Goal: Information Seeking & Learning: Learn about a topic

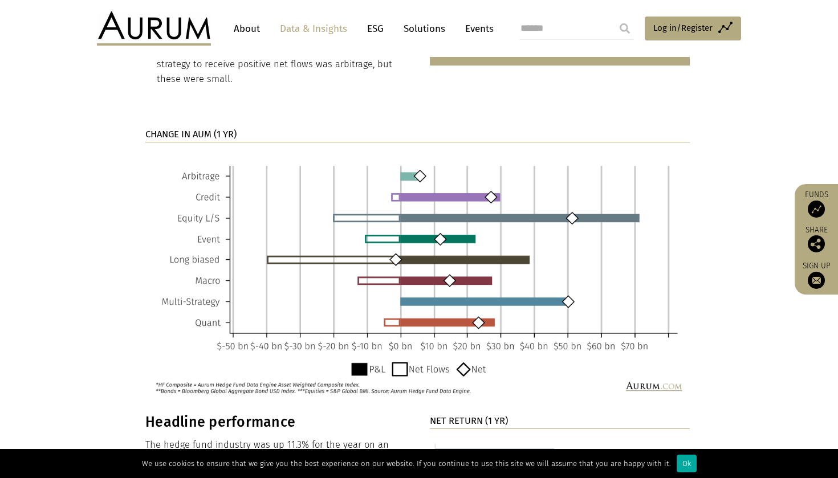
scroll to position [847, 0]
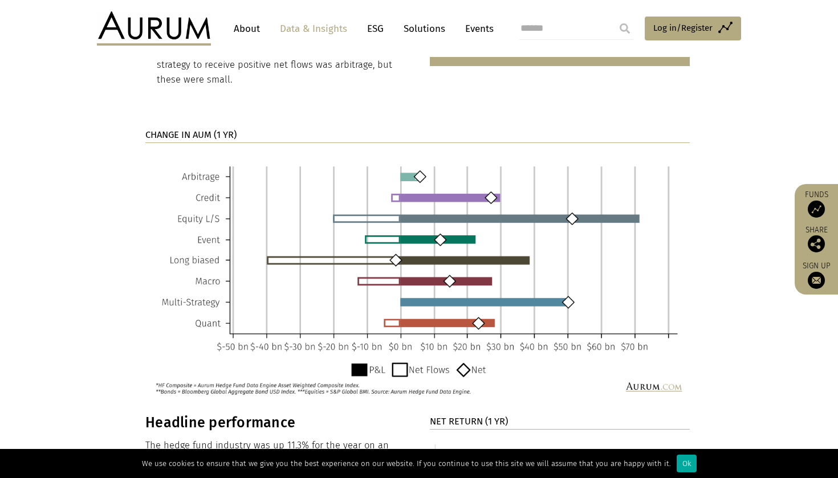
click at [187, 157] on img at bounding box center [417, 276] width 545 height 249
click at [448, 1] on header "About Data & Insights ESG Solutions Events Access Funds Log in/Register Sign ou…" at bounding box center [419, 28] width 838 height 57
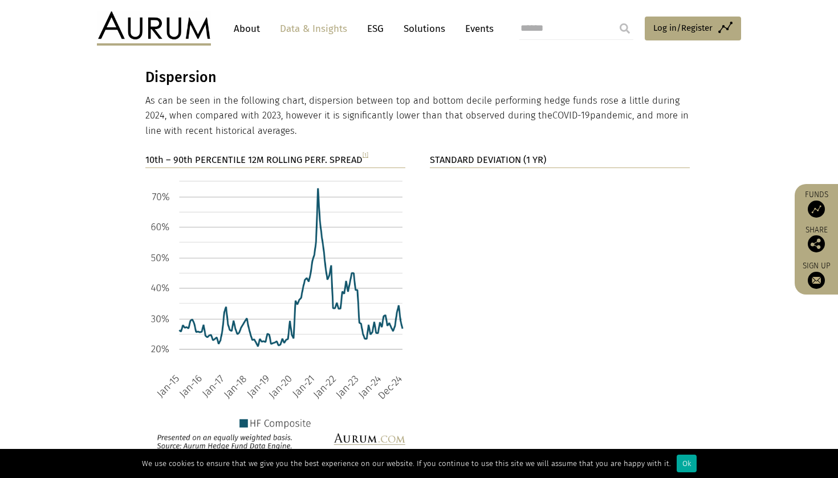
scroll to position [1948, 0]
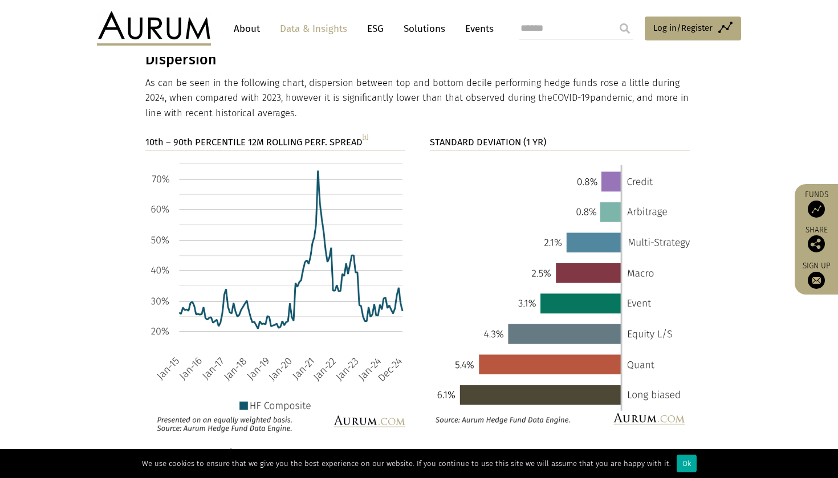
click at [368, 134] on link "[1]" at bounding box center [366, 137] width 6 height 6
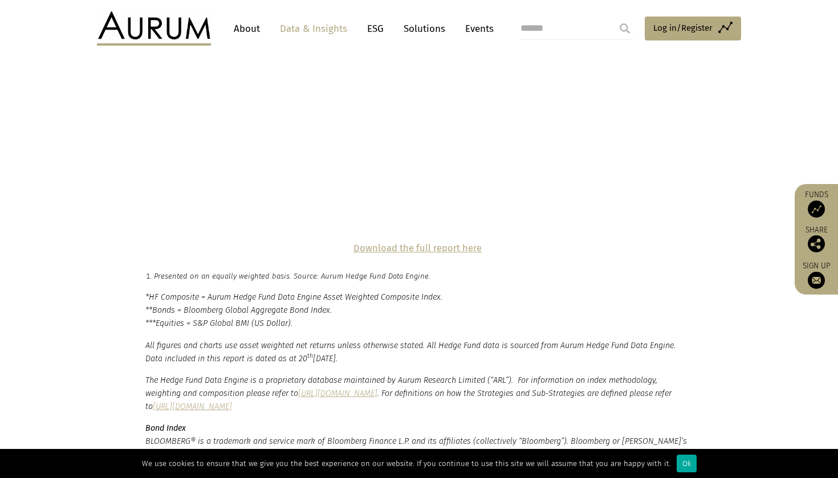
scroll to position [2712, 0]
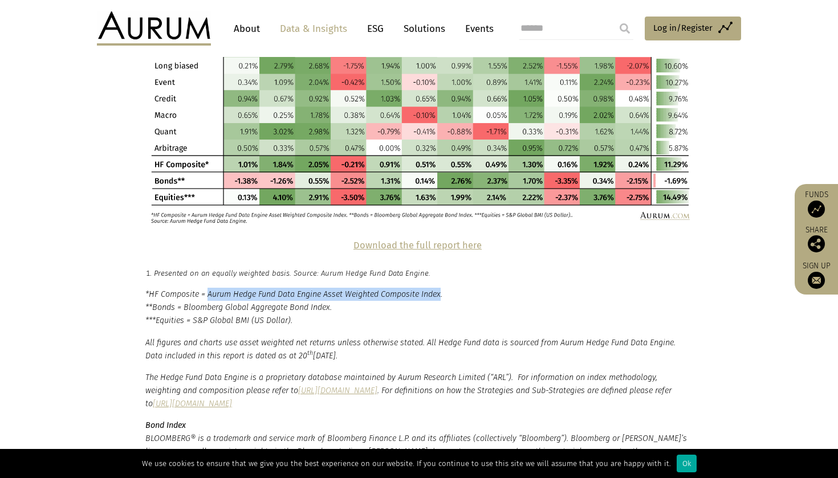
drag, startPoint x: 209, startPoint y: 217, endPoint x: 445, endPoint y: 220, distance: 236.1
click at [445, 288] on p "*HF Composite = Aurum Hedge Fund Data Engine Asset Weighted Composite Index. **…" at bounding box center [418, 307] width 547 height 39
click at [502, 288] on p "*HF Composite = Aurum Hedge Fund Data Engine Asset Weighted Composite Index. **…" at bounding box center [418, 307] width 547 height 39
drag, startPoint x: 208, startPoint y: 218, endPoint x: 446, endPoint y: 223, distance: 237.9
click at [446, 288] on p "*HF Composite = Aurum Hedge Fund Data Engine Asset Weighted Composite Index. **…" at bounding box center [418, 307] width 547 height 39
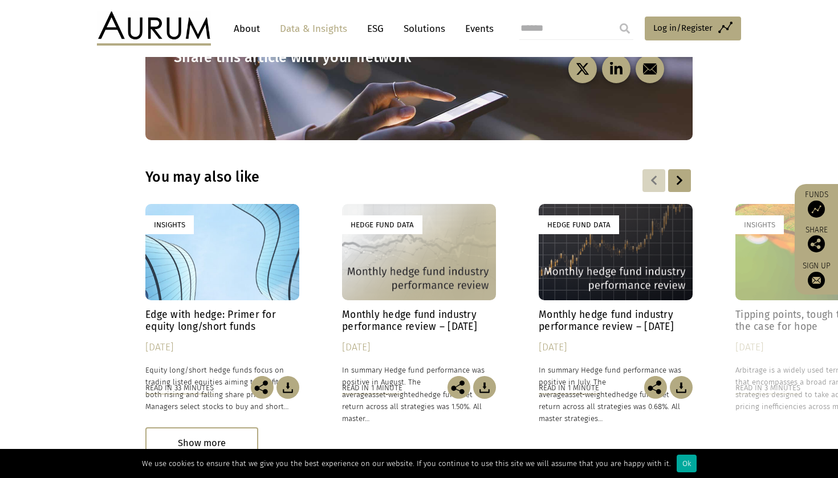
scroll to position [3474, 0]
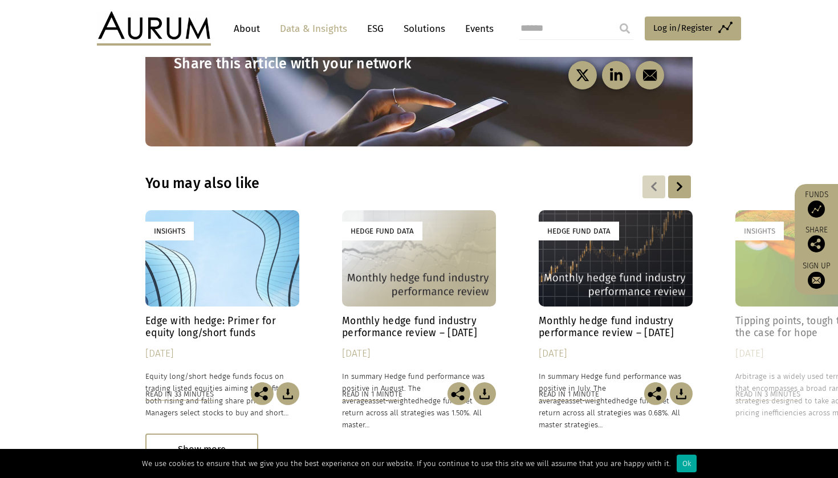
click at [230, 210] on div "Insights" at bounding box center [222, 258] width 154 height 96
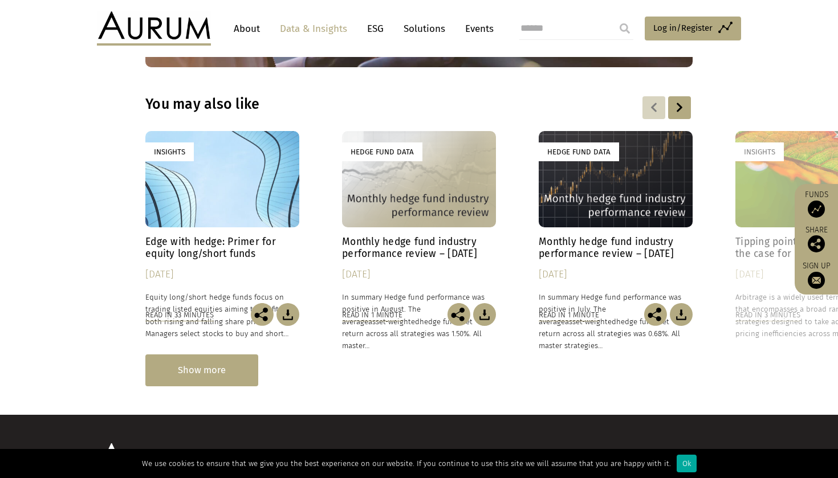
scroll to position [3483, 0]
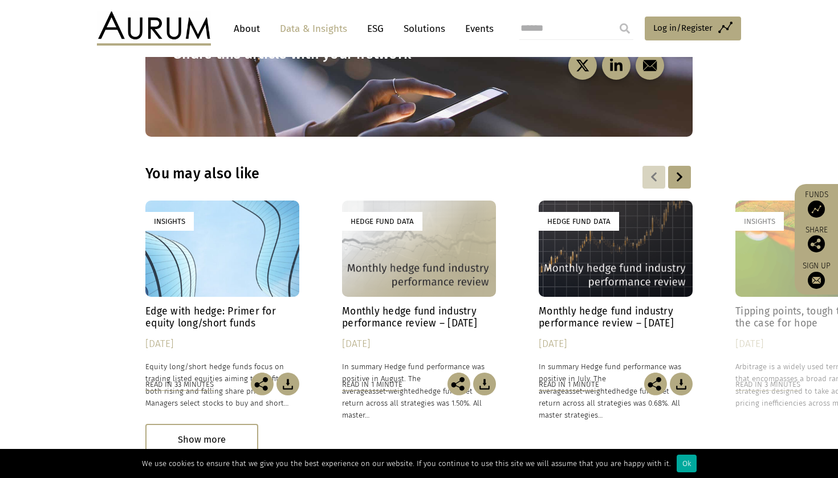
click at [646, 201] on div "Hedge Fund Data" at bounding box center [616, 249] width 154 height 96
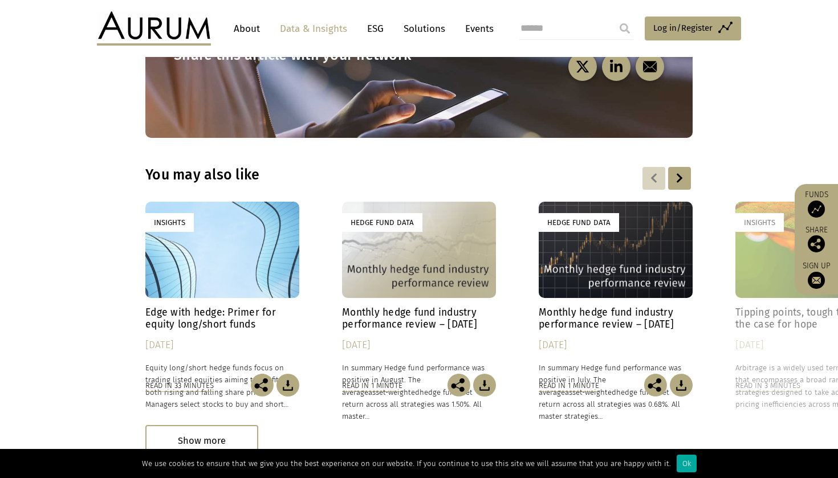
scroll to position [3479, 0]
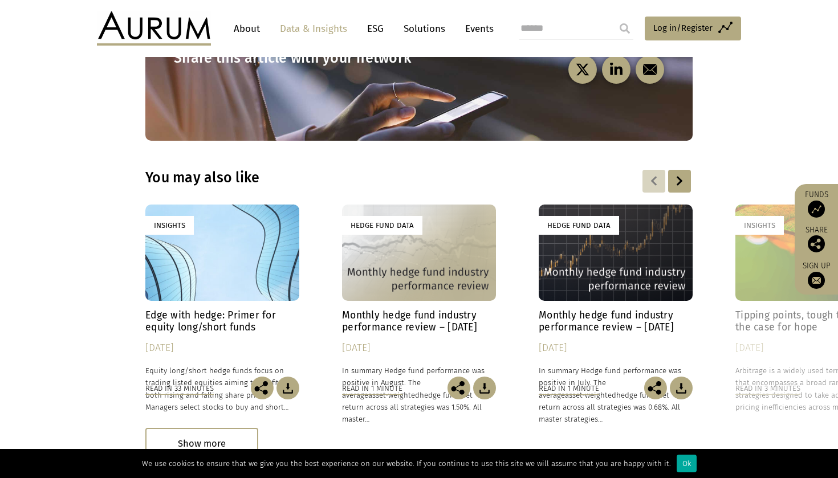
click at [682, 170] on div at bounding box center [679, 181] width 23 height 23
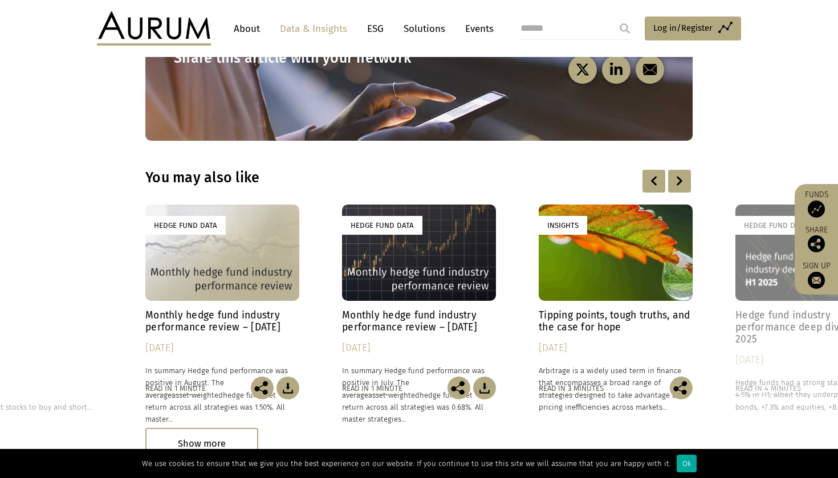
click at [690, 170] on div at bounding box center [679, 181] width 23 height 23
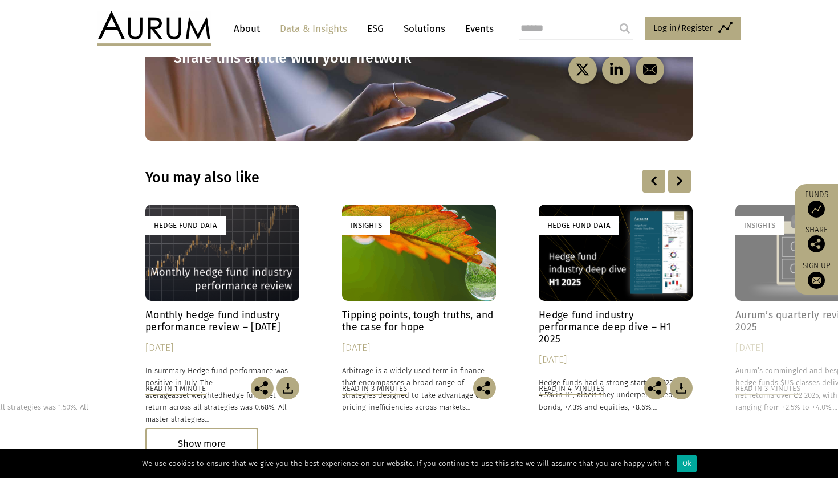
click at [687, 170] on div at bounding box center [679, 181] width 23 height 23
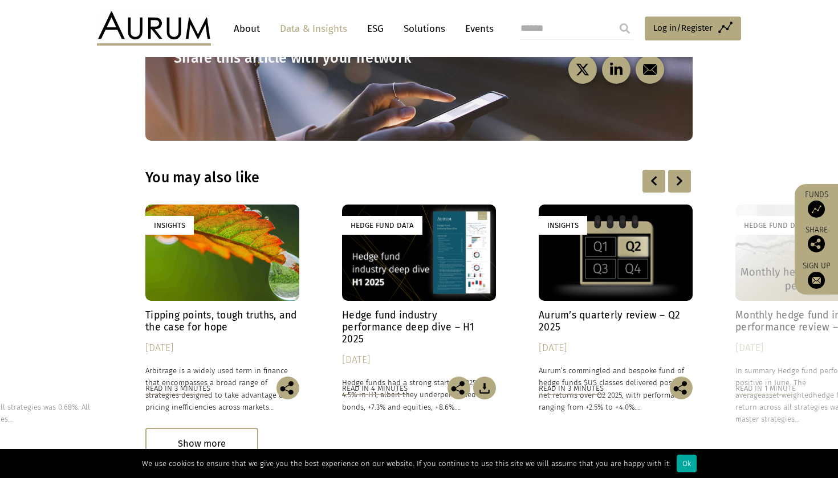
click at [686, 170] on div at bounding box center [679, 181] width 23 height 23
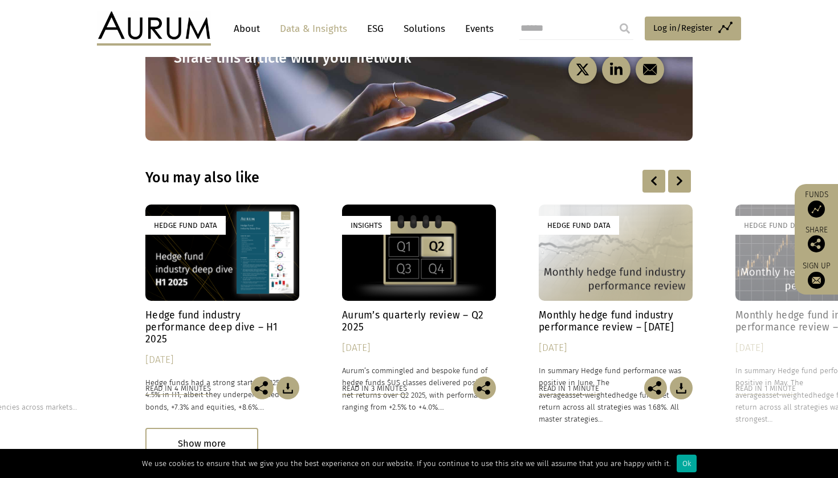
click at [686, 170] on div at bounding box center [679, 181] width 23 height 23
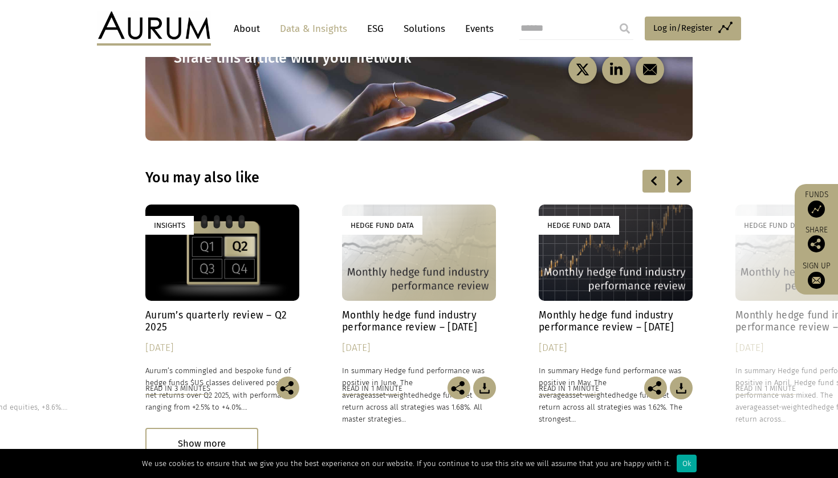
click at [687, 170] on div at bounding box center [679, 181] width 23 height 23
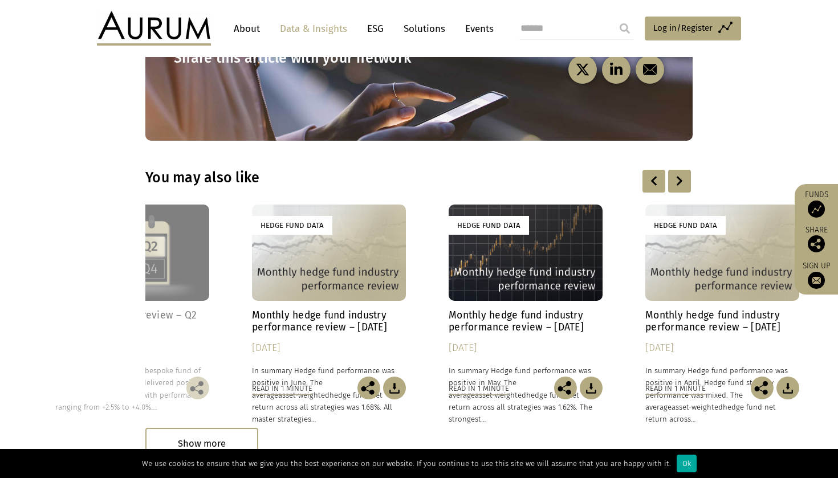
click at [687, 170] on div at bounding box center [679, 181] width 23 height 23
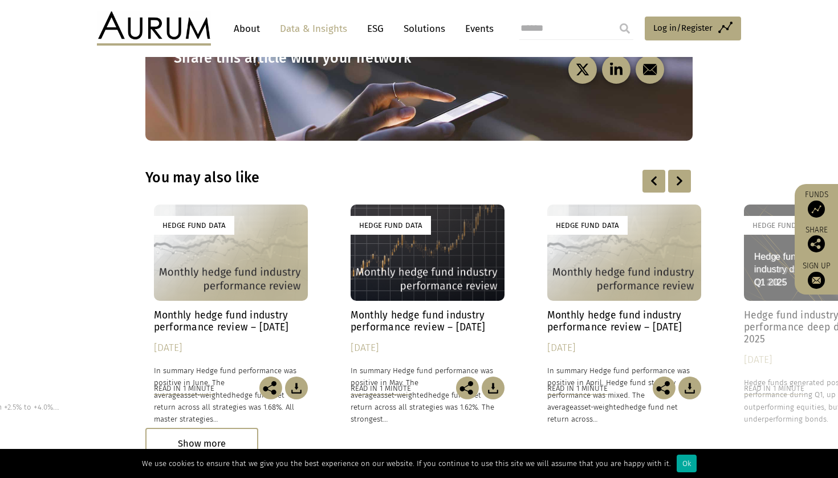
click at [687, 170] on div at bounding box center [679, 181] width 23 height 23
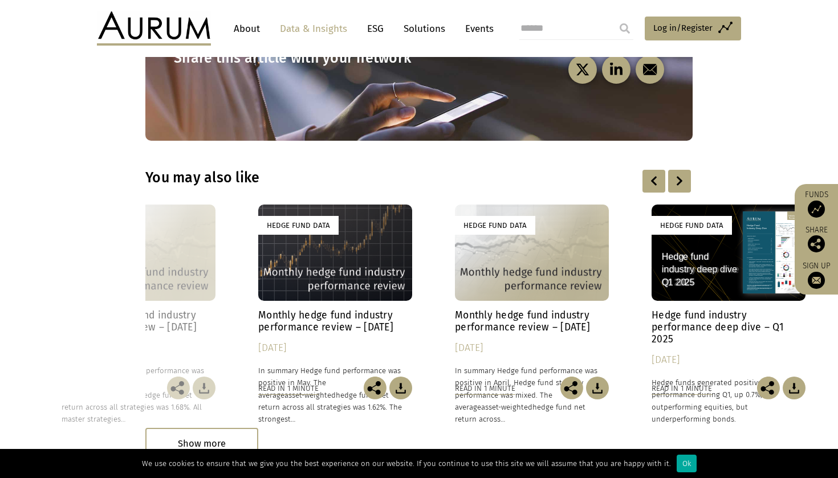
click at [687, 170] on div at bounding box center [679, 181] width 23 height 23
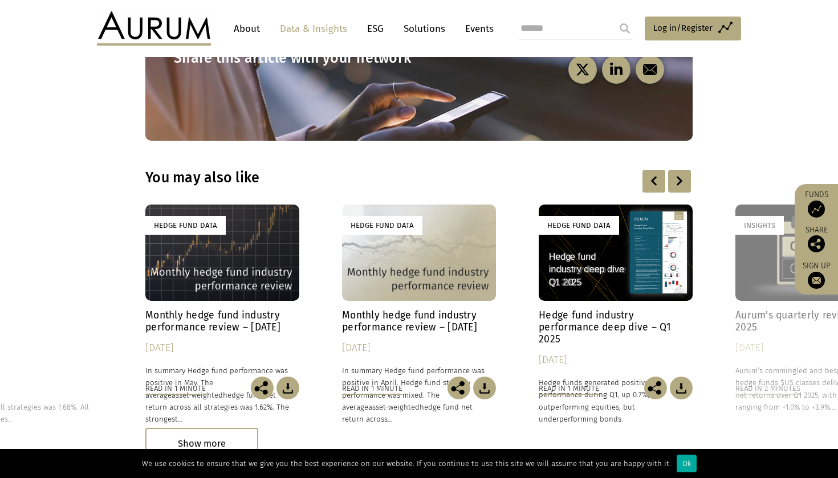
click at [687, 170] on div at bounding box center [679, 181] width 23 height 23
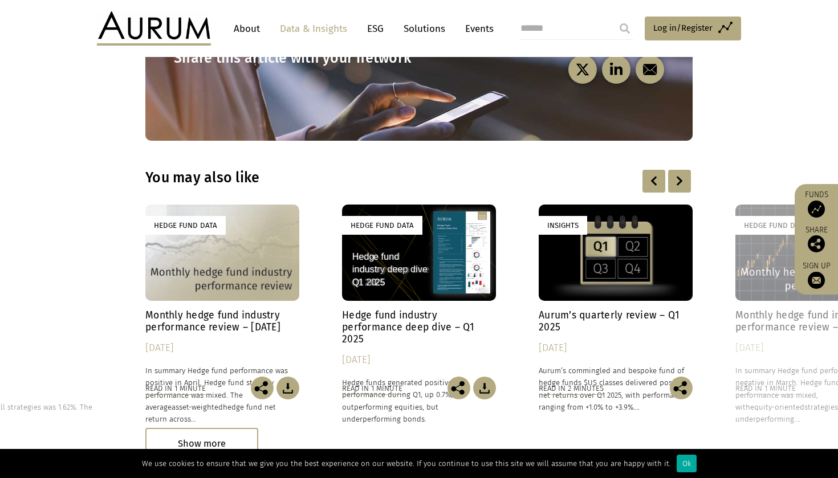
click at [687, 170] on div at bounding box center [679, 181] width 23 height 23
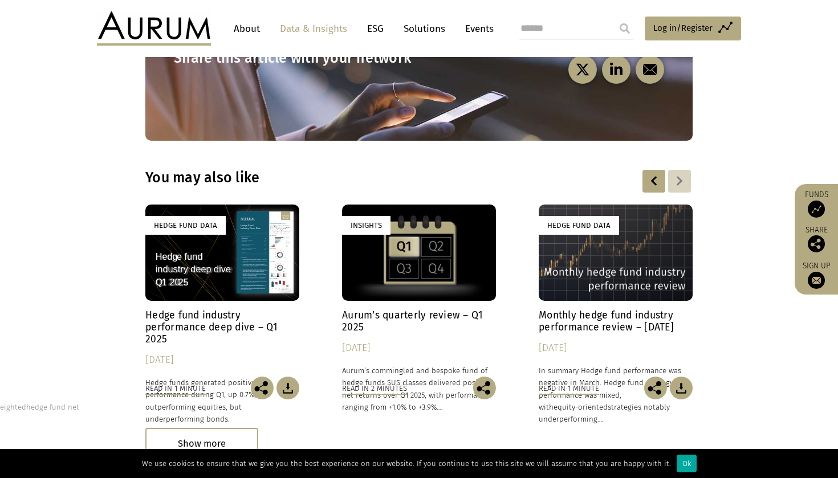
click at [415, 310] on h4 "Aurum’s quarterly review – Q1 2025" at bounding box center [419, 322] width 154 height 24
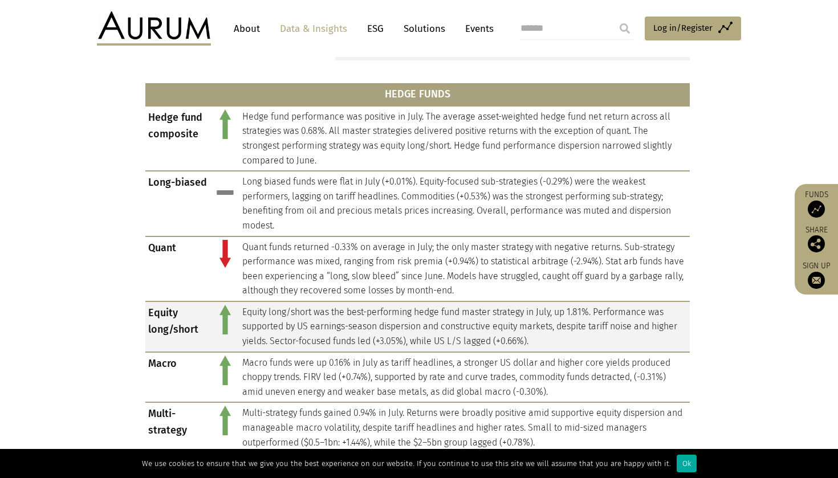
scroll to position [425, 0]
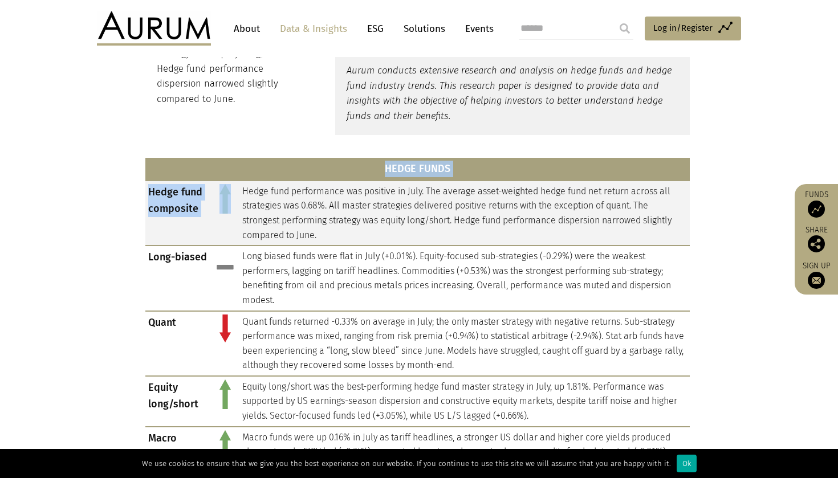
drag, startPoint x: 136, startPoint y: 183, endPoint x: 216, endPoint y: 206, distance: 82.6
click at [169, 209] on td "Hedge fund composite" at bounding box center [178, 213] width 66 height 65
drag, startPoint x: 145, startPoint y: 186, endPoint x: 213, endPoint y: 221, distance: 76.5
click at [213, 221] on tr "Hedge fund composite Hedge fund performance was positive in July. The average a…" at bounding box center [417, 213] width 545 height 65
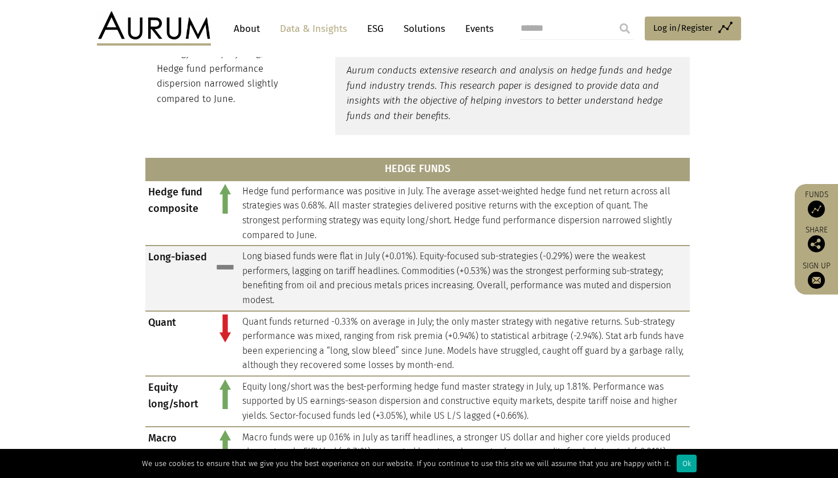
click at [210, 246] on td "Long-biased" at bounding box center [178, 278] width 66 height 65
drag, startPoint x: 148, startPoint y: 254, endPoint x: 167, endPoint y: 253, distance: 19.4
click at [167, 253] on td "Long-biased" at bounding box center [178, 278] width 66 height 65
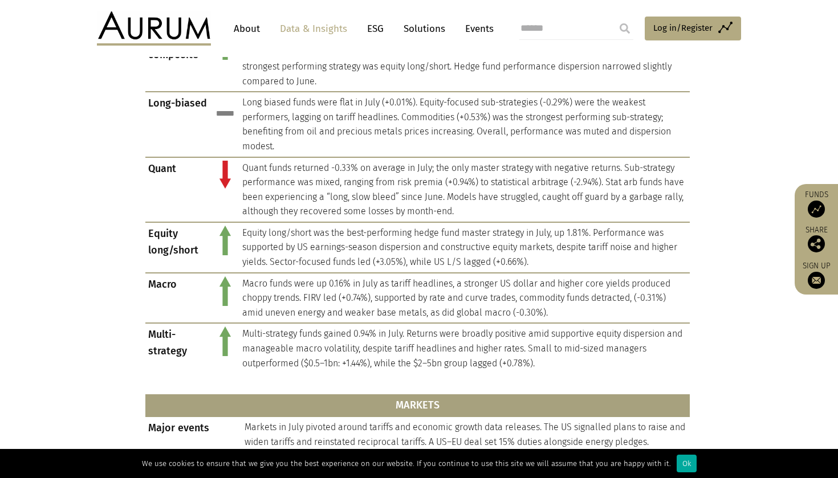
scroll to position [578, 0]
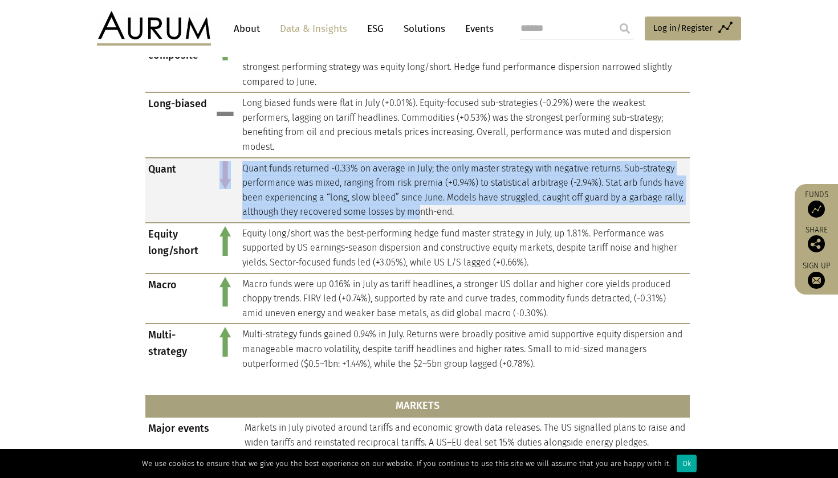
drag, startPoint x: 238, startPoint y: 160, endPoint x: 476, endPoint y: 203, distance: 241.7
click at [476, 203] on tr "Quant Quant funds returned -0.33% on average in July; the only master strategy …" at bounding box center [417, 190] width 545 height 65
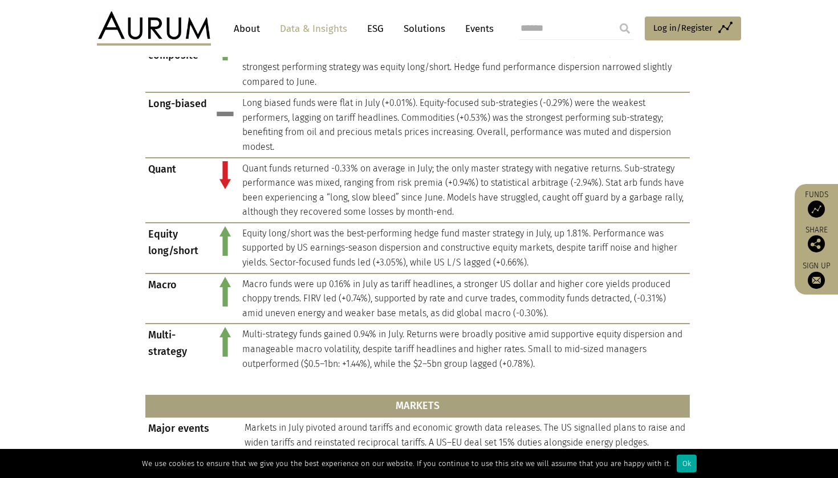
click at [113, 232] on section "HEDGE FUNDS Hedge fund composite Hedge fund performance was positive in July. T…" at bounding box center [419, 427] width 838 height 862
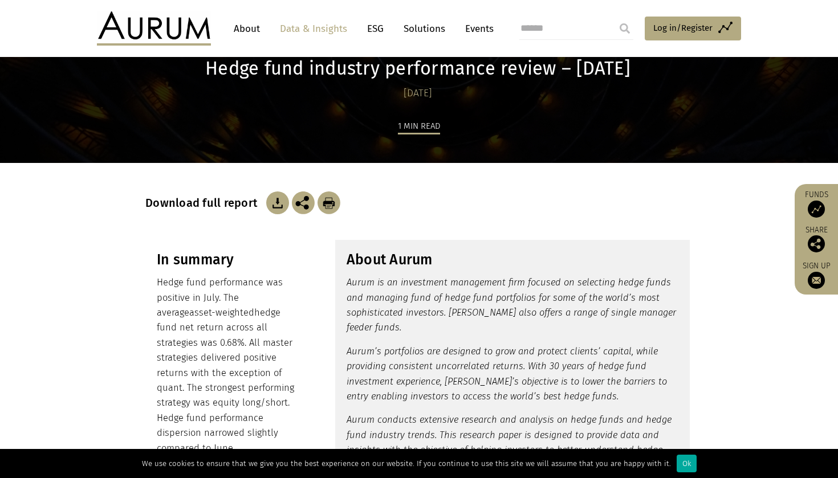
scroll to position [64, 0]
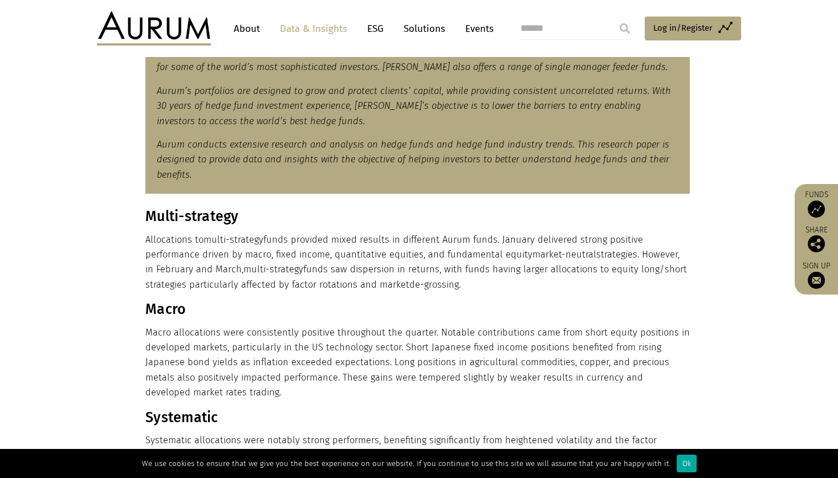
scroll to position [435, 0]
drag, startPoint x: 144, startPoint y: 217, endPoint x: 249, endPoint y: 225, distance: 105.3
copy div "Multi-strategy"
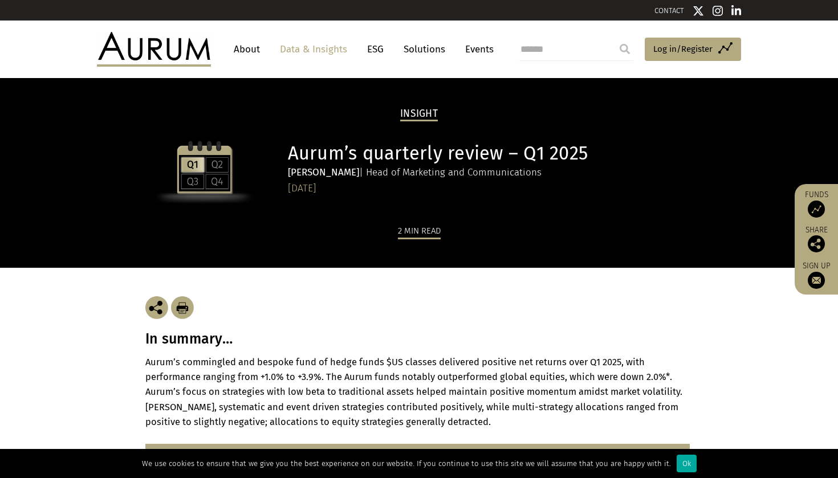
scroll to position [0, 0]
click at [184, 51] on img at bounding box center [154, 49] width 114 height 34
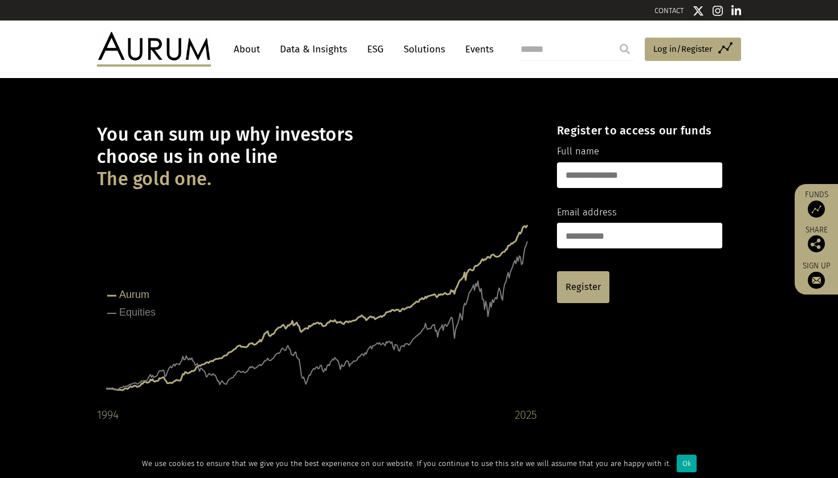
click at [137, 64] on img at bounding box center [154, 49] width 114 height 34
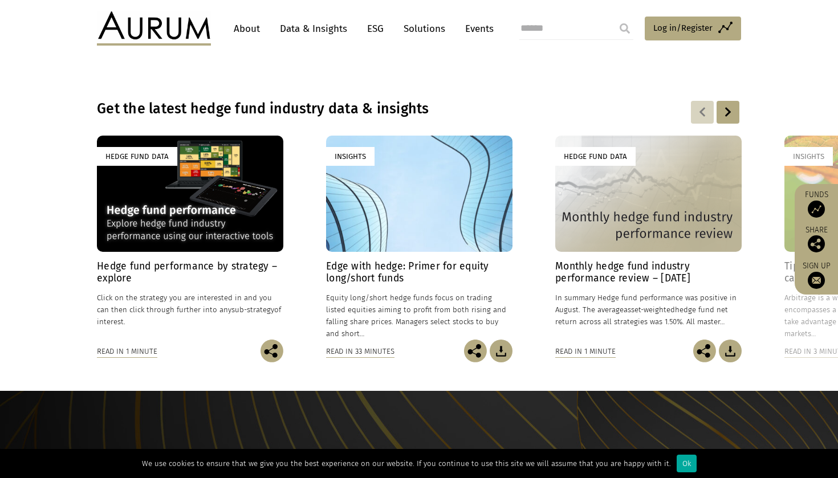
scroll to position [785, 0]
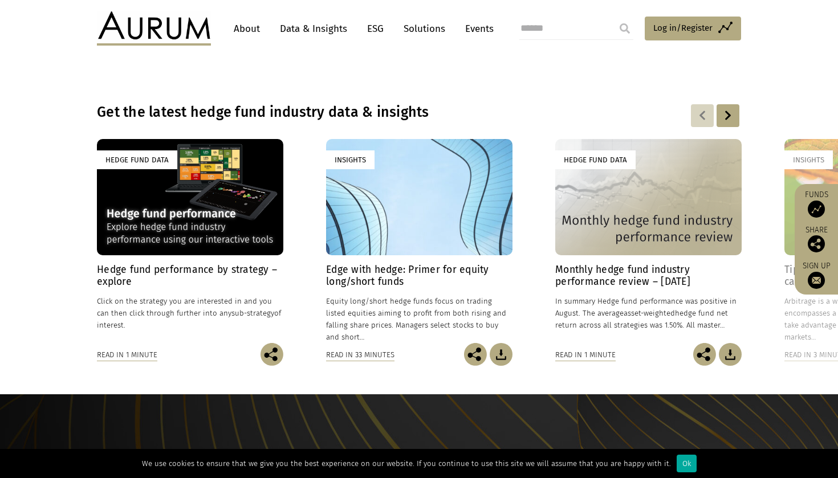
click at [198, 155] on div "Hedge Fund Data" at bounding box center [190, 197] width 186 height 116
click at [167, 210] on div "Hedge Fund Data" at bounding box center [190, 197] width 186 height 116
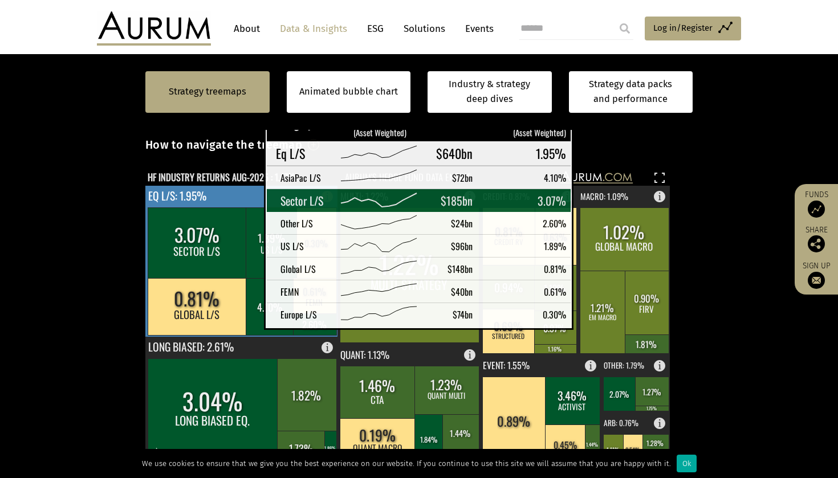
scroll to position [290, 0]
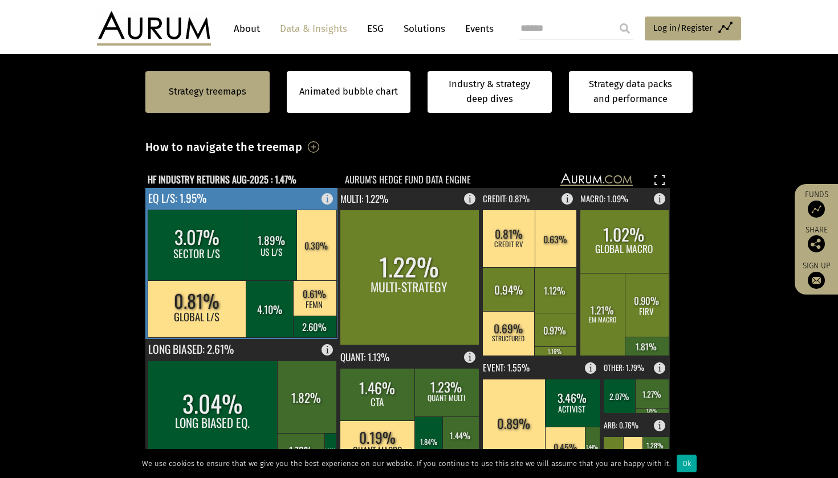
click at [213, 250] on rect at bounding box center [197, 245] width 99 height 71
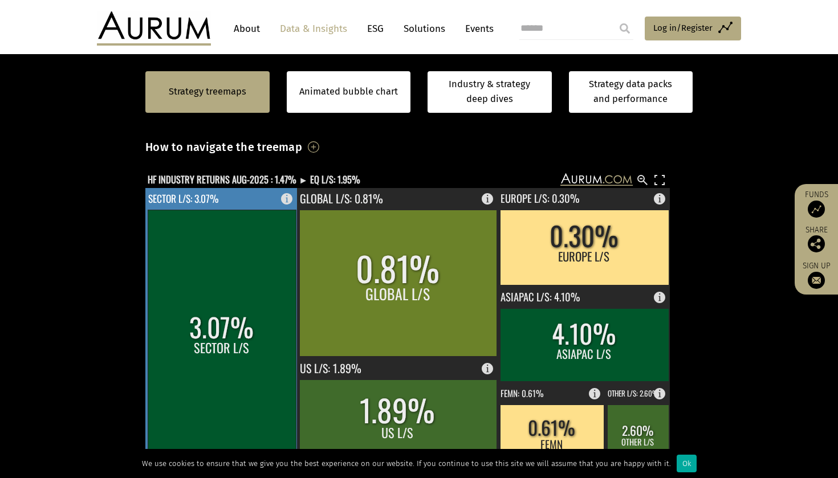
click at [235, 266] on rect at bounding box center [222, 338] width 148 height 257
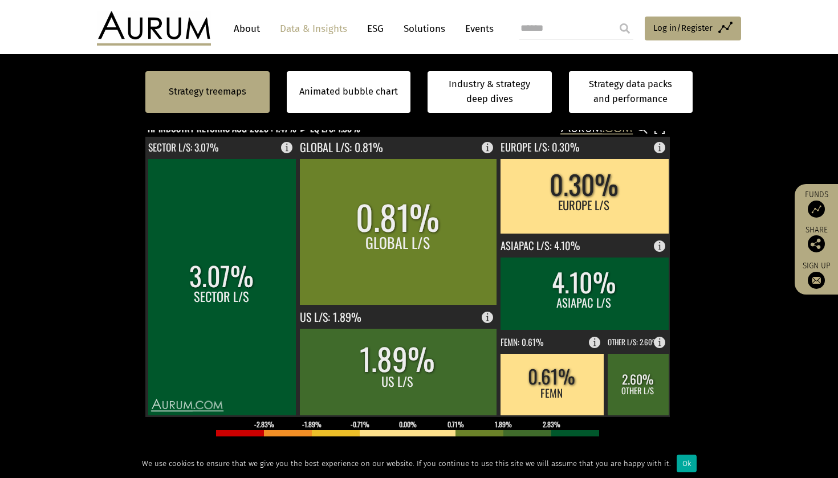
scroll to position [340, 0]
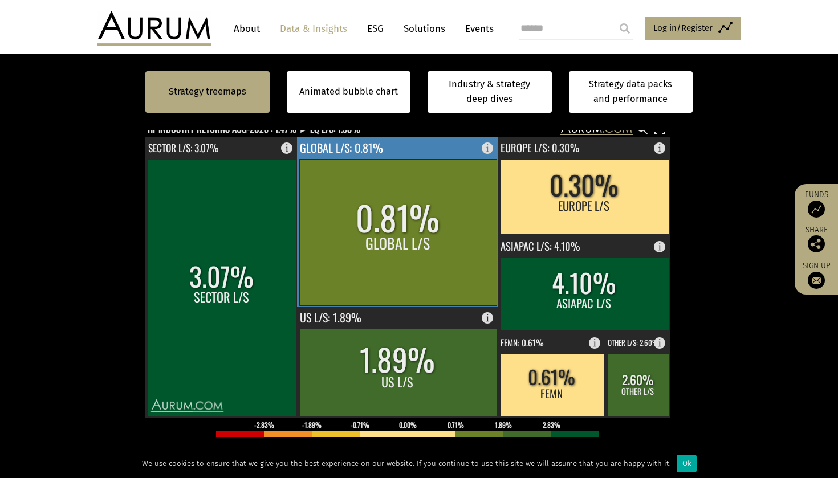
click at [253, 219] on rect at bounding box center [222, 287] width 148 height 257
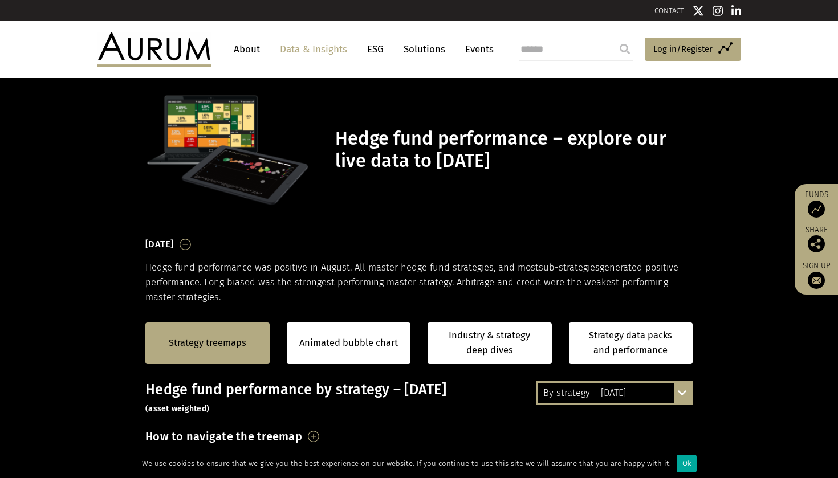
scroll to position [0, 0]
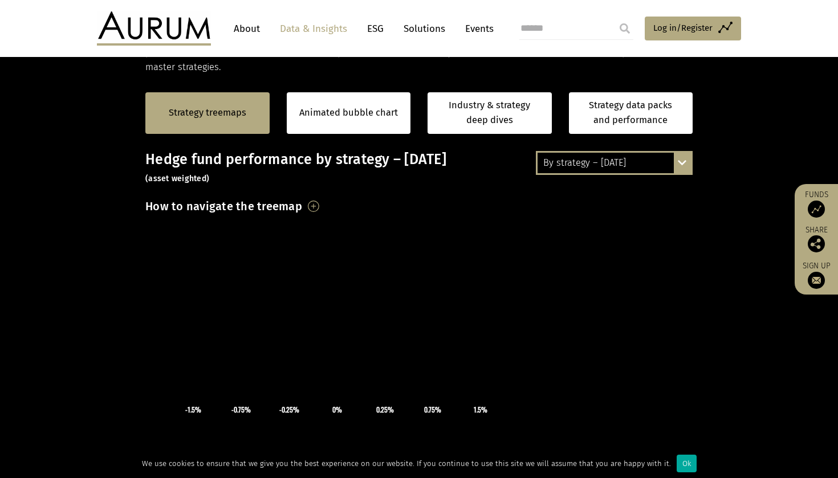
scroll to position [229, 0]
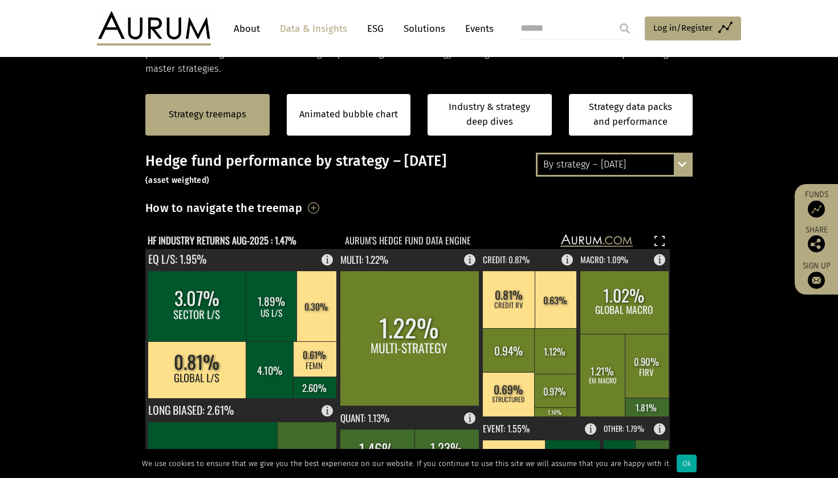
click at [648, 166] on div "By strategy – [DATE]" at bounding box center [614, 165] width 153 height 21
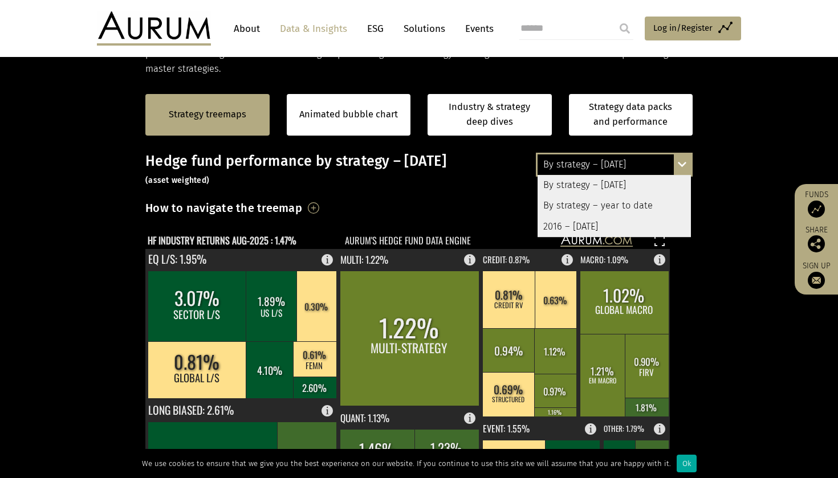
click at [598, 202] on div "By strategy – year to date" at bounding box center [614, 206] width 153 height 21
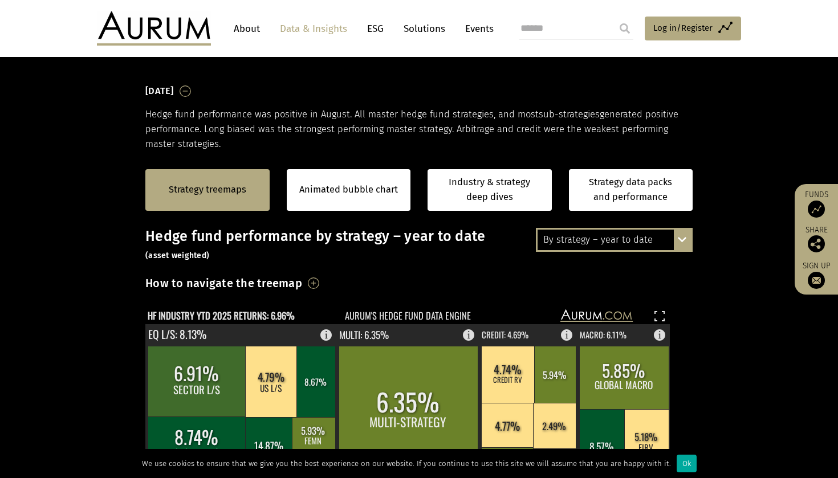
scroll to position [144, 0]
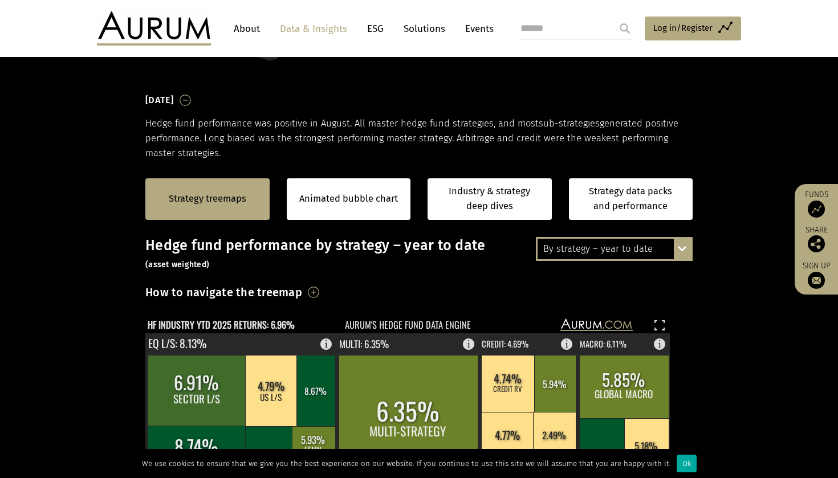
click at [601, 257] on div "By strategy – year to date" at bounding box center [614, 249] width 153 height 21
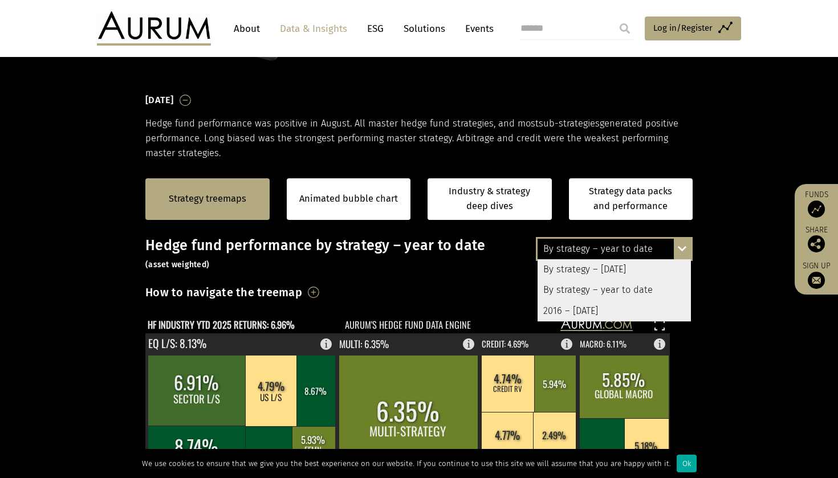
click at [588, 267] on div "By strategy – [DATE]" at bounding box center [614, 269] width 153 height 21
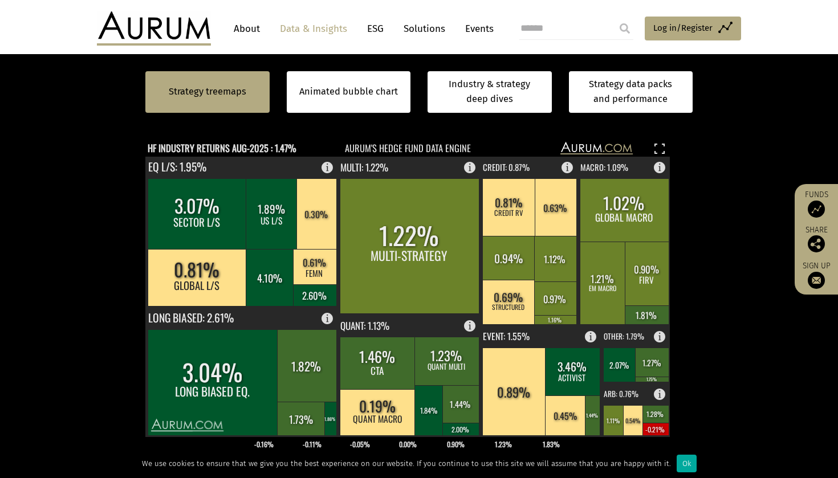
scroll to position [325, 0]
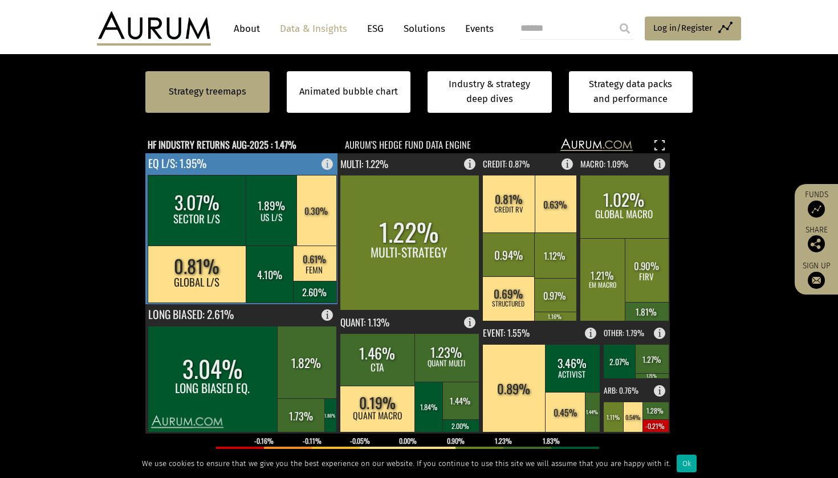
click at [326, 161] on rect at bounding box center [331, 161] width 14 height 16
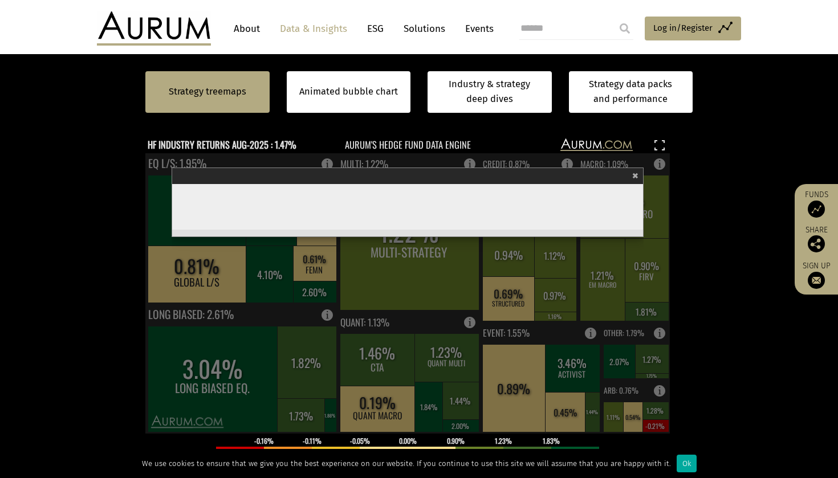
click at [635, 171] on span "×" at bounding box center [635, 174] width 6 height 13
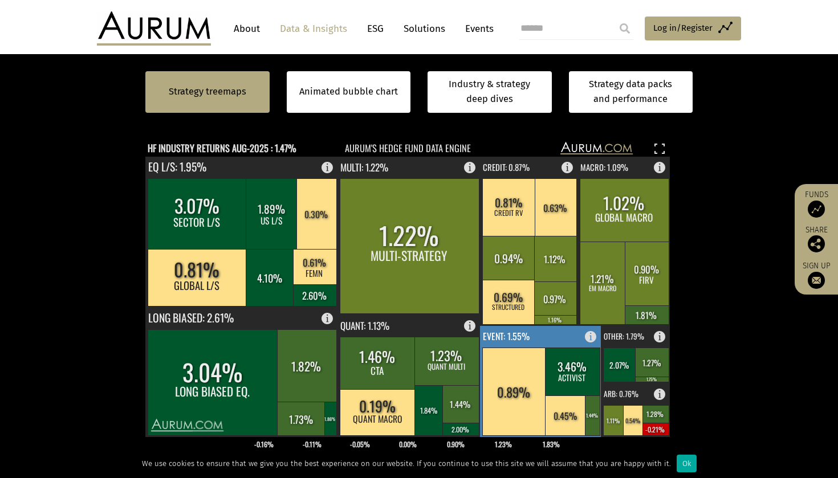
scroll to position [319, 0]
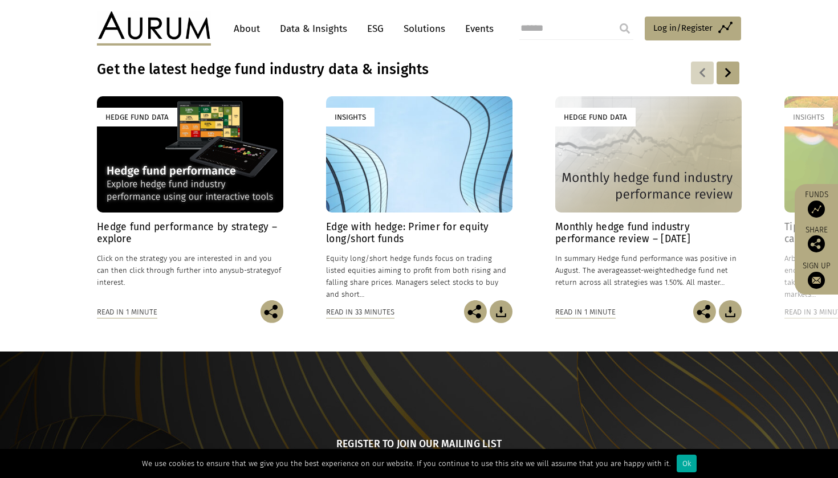
scroll to position [829, 0]
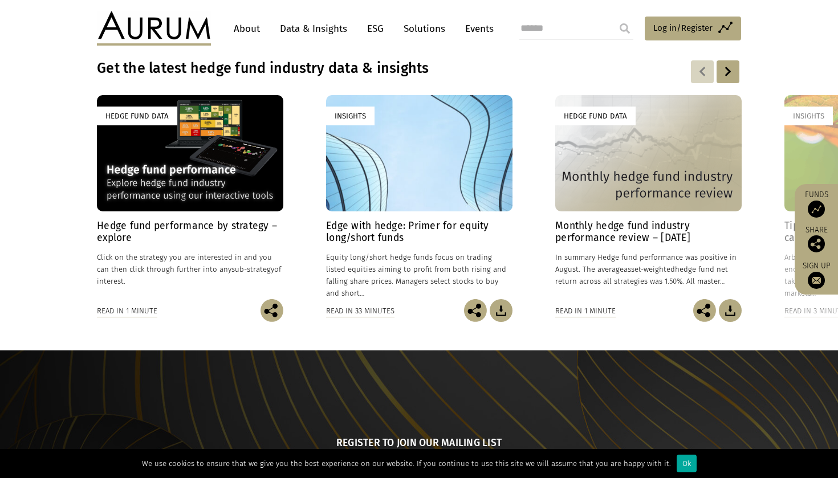
click at [725, 63] on div at bounding box center [728, 71] width 23 height 23
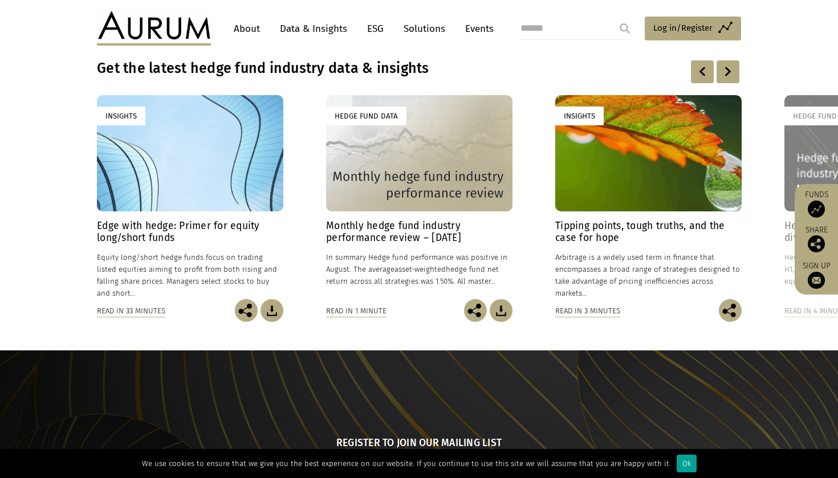
click at [677, 466] on div "Ok" at bounding box center [687, 464] width 20 height 18
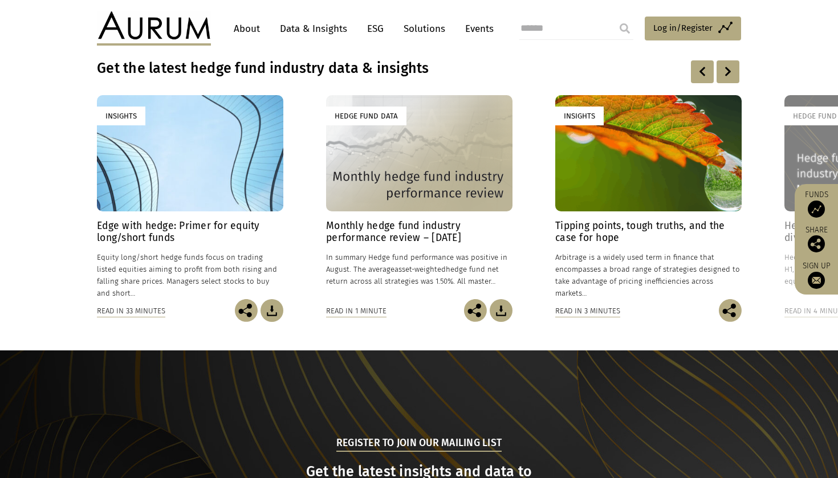
click at [447, 166] on div "Hedge Fund Data" at bounding box center [419, 153] width 186 height 116
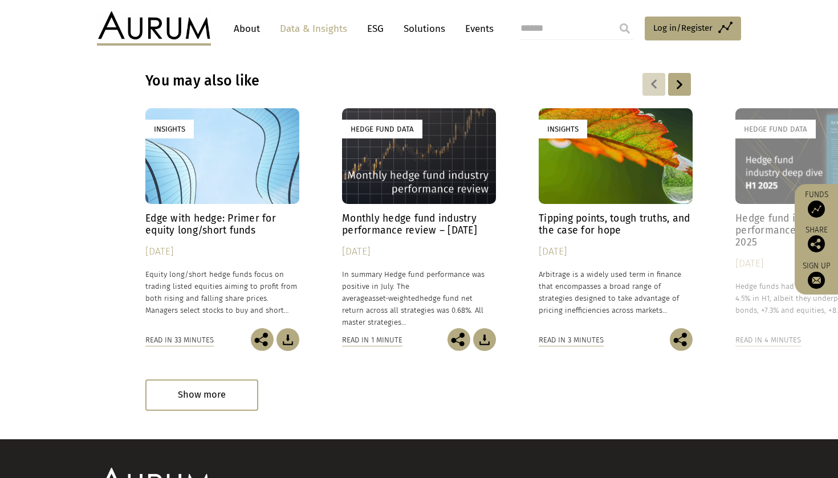
scroll to position [1580, 0]
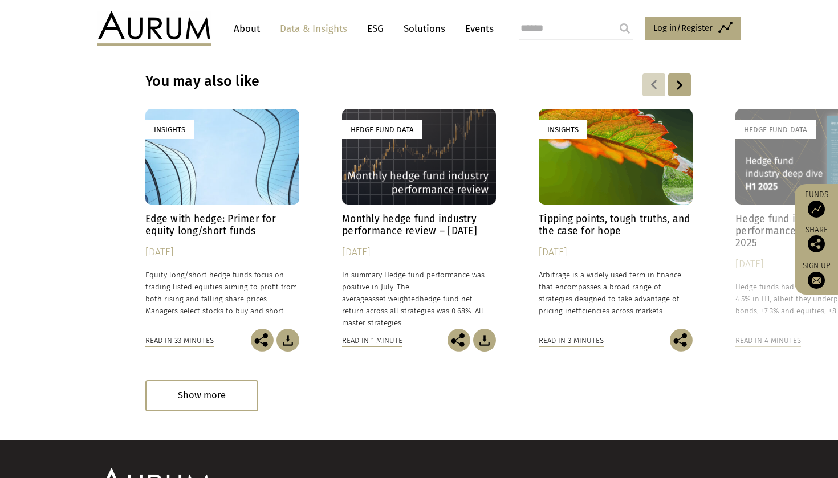
click at [250, 33] on link "About" at bounding box center [247, 28] width 38 height 21
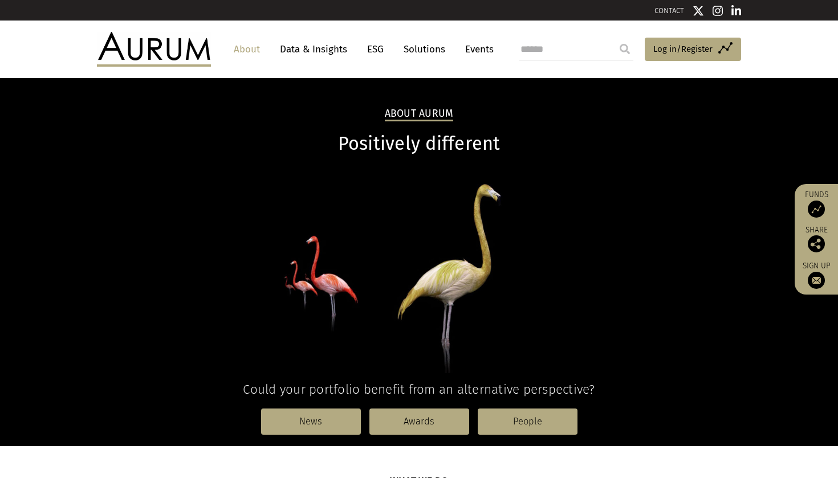
click at [30, 2] on div "CONTACT" at bounding box center [419, 10] width 838 height 21
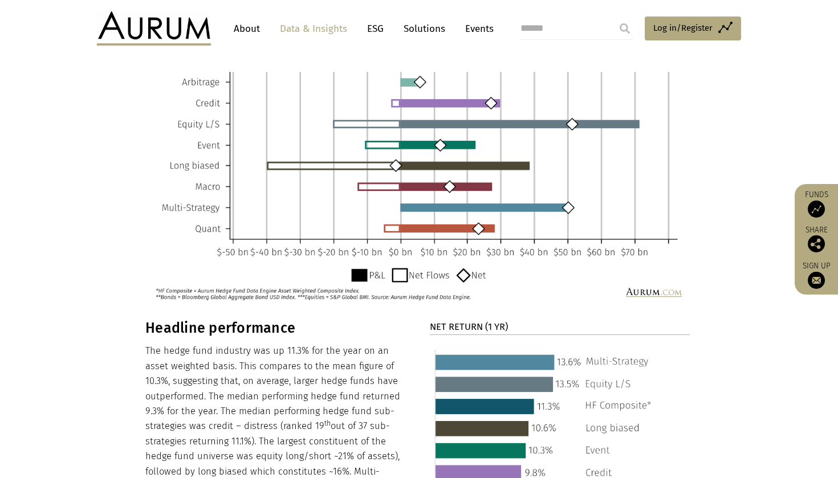
scroll to position [947, 0]
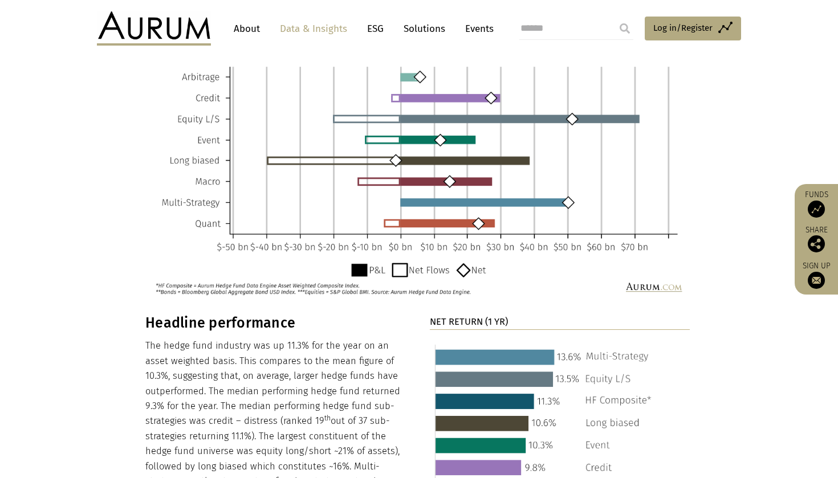
click at [405, 255] on img at bounding box center [417, 176] width 545 height 249
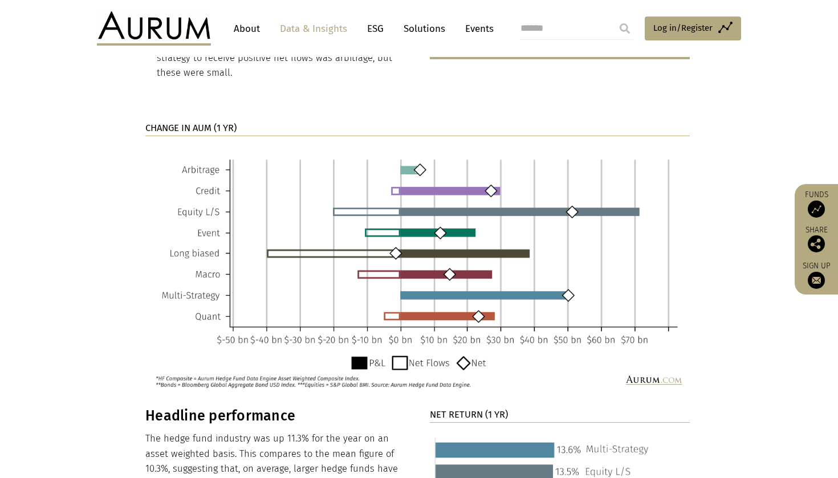
scroll to position [857, 0]
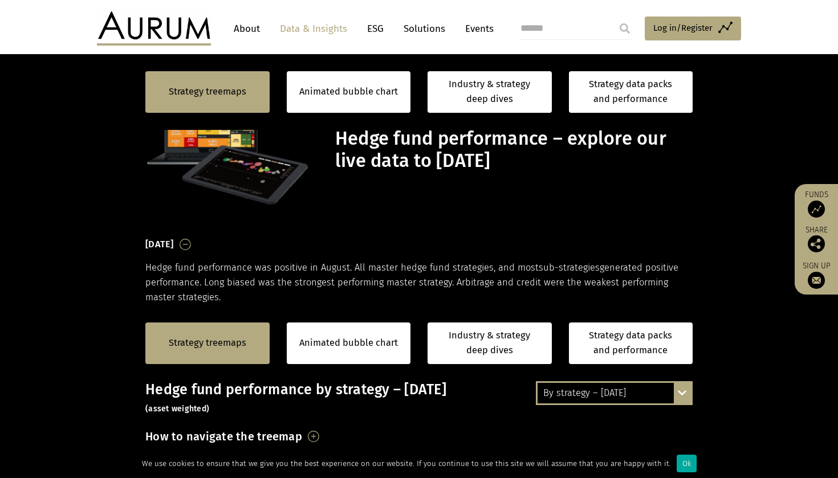
scroll to position [319, 0]
